Goal: Task Accomplishment & Management: Manage account settings

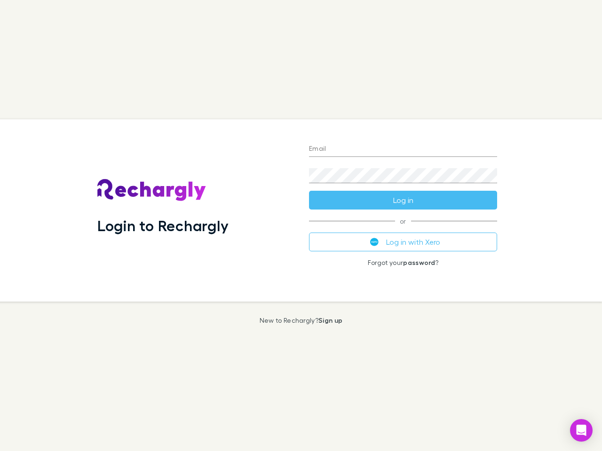
click at [301, 226] on div "Login to Rechargly" at bounding box center [196, 210] width 212 height 182
click at [403, 150] on input "Email" at bounding box center [403, 149] width 188 height 15
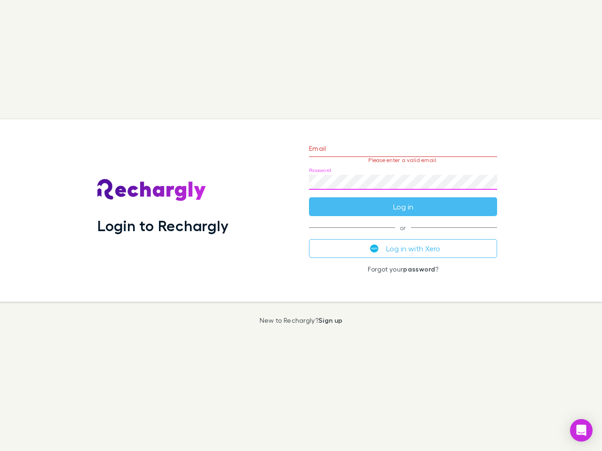
click at [403, 200] on form "Email Please enter a valid email. Password Log in" at bounding box center [403, 175] width 188 height 82
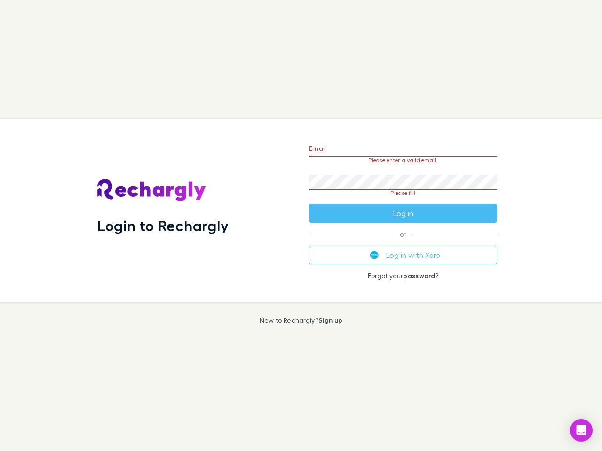
click at [403, 242] on div "Email Please enter a valid email. Password Please fill Log in or Log in with Xe…" at bounding box center [402, 210] width 203 height 182
click at [581, 431] on icon "Open Intercom Messenger" at bounding box center [581, 430] width 10 height 11
